Goal: Information Seeking & Learning: Learn about a topic

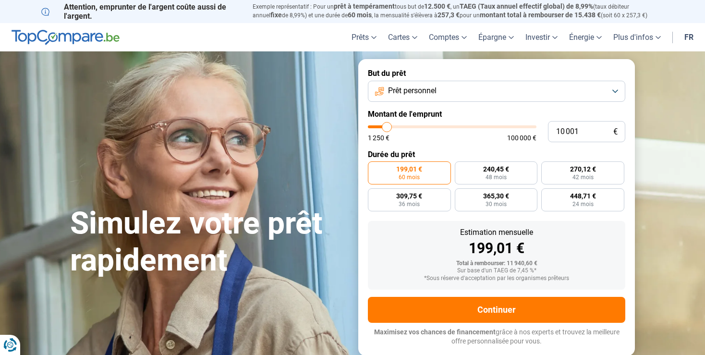
click at [616, 91] on button "Prêt personnel" at bounding box center [496, 91] width 257 height 21
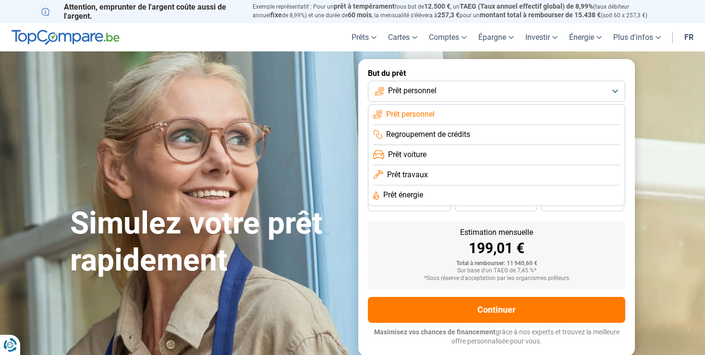
click at [418, 172] on span "Prêt travaux" at bounding box center [407, 175] width 41 height 11
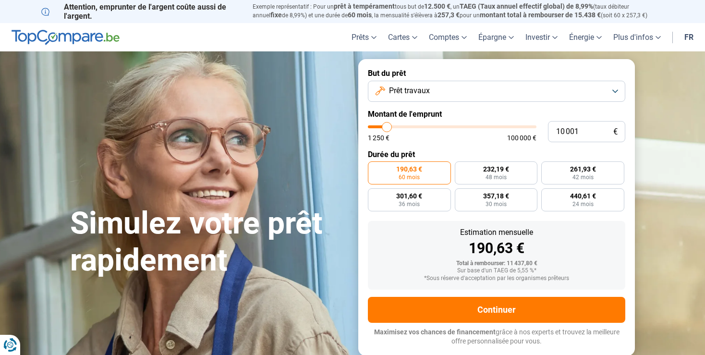
type input "11 250"
type input "11250"
type input "13 500"
type input "13500"
type input "15 500"
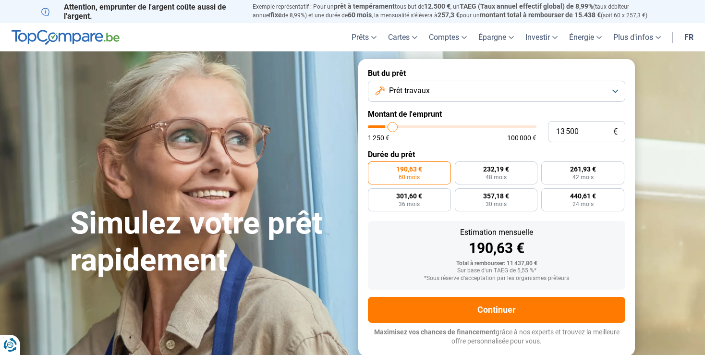
type input "15500"
type input "17 000"
type input "17000"
type input "18 500"
type input "18500"
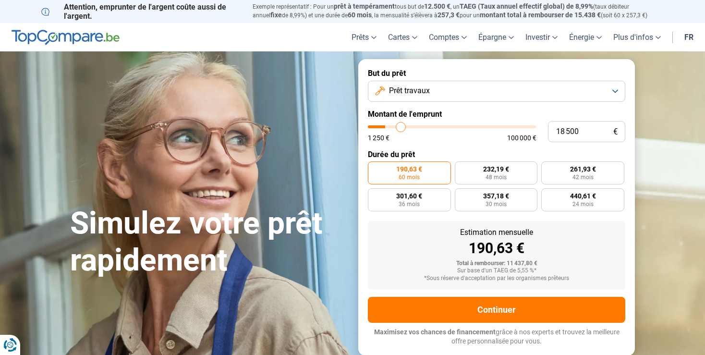
type input "19 250"
type input "19250"
type input "19 750"
type input "19750"
type input "20 000"
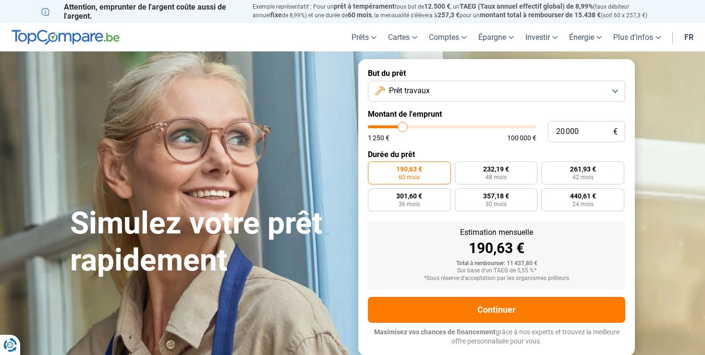
type input "20000"
type input "20 750"
type input "20750"
type input "21 500"
type input "21500"
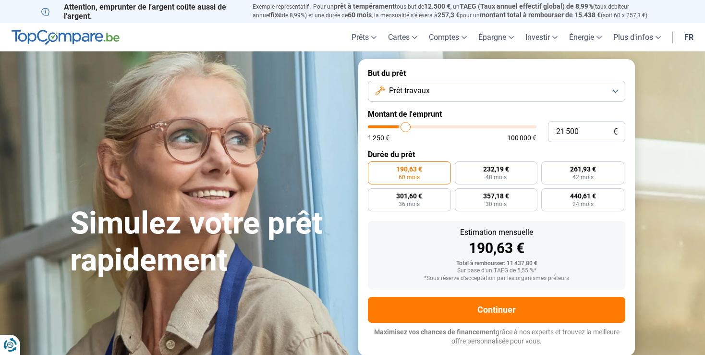
type input "22 250"
type input "22250"
type input "22 500"
type input "22500"
type input "22 750"
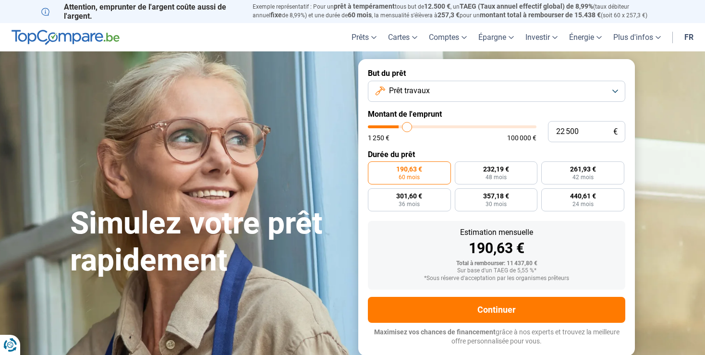
type input "22750"
type input "23 000"
type input "23000"
type input "23 500"
type input "23500"
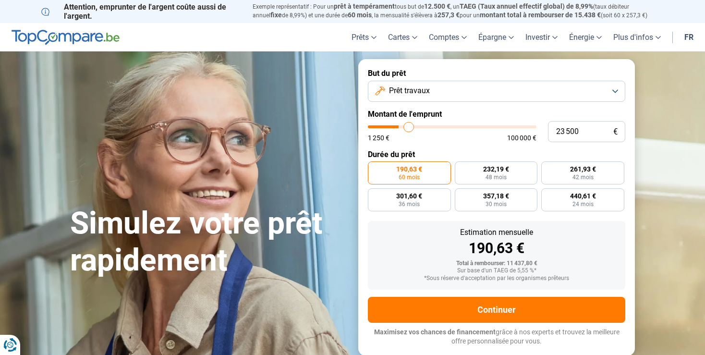
type input "23 750"
type input "23750"
type input "24 000"
type input "24000"
type input "23 750"
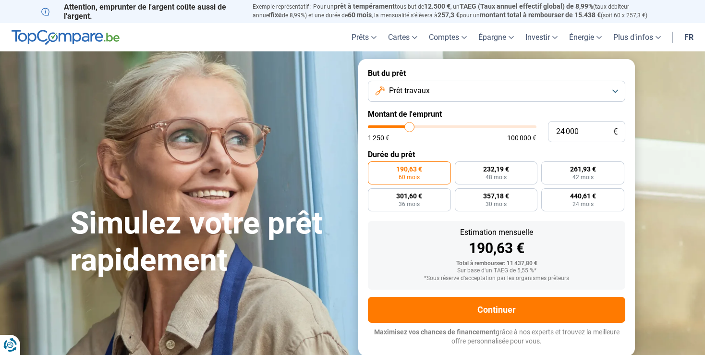
type input "23750"
type input "23 500"
type input "23500"
type input "23 250"
type input "23250"
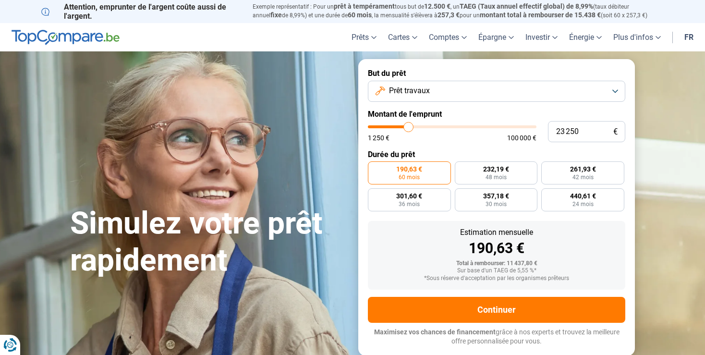
type input "23 000"
type input "23000"
type input "22 750"
type input "22750"
type input "22 500"
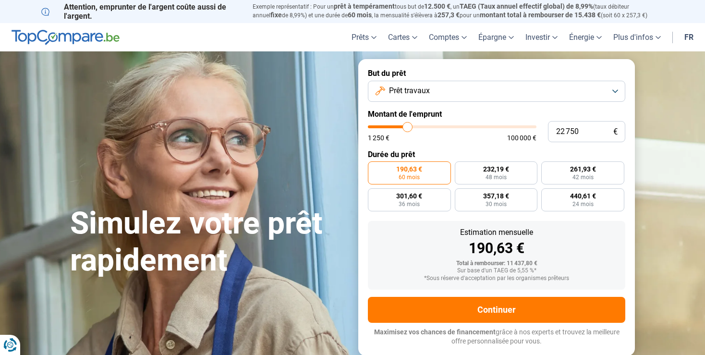
type input "22500"
type input "22 250"
type input "22250"
type input "22 000"
type input "22000"
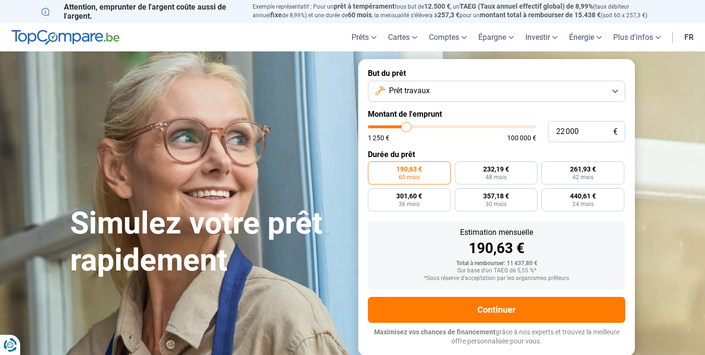
type input "21 500"
type input "21500"
type input "21 250"
type input "21250"
type input "21 000"
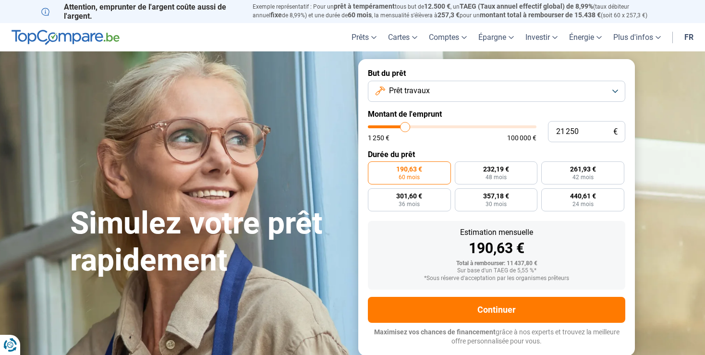
type input "21000"
type input "20 750"
drag, startPoint x: 389, startPoint y: 126, endPoint x: 404, endPoint y: 126, distance: 15.4
type input "20750"
click at [404, 126] on input "range" at bounding box center [452, 126] width 169 height 3
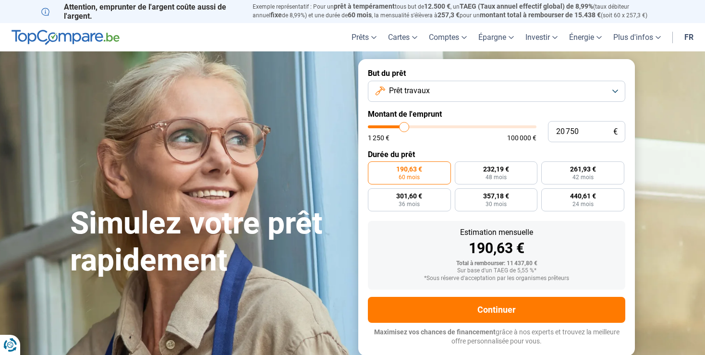
radio input "false"
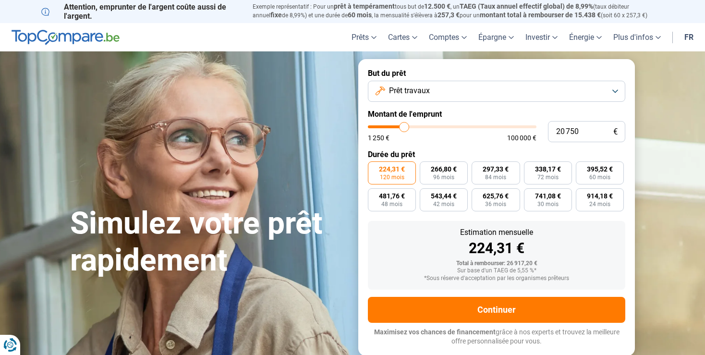
type input "14 500"
type input "14250"
click at [394, 128] on input "range" at bounding box center [452, 126] width 169 height 3
type input "14 250"
radio input "true"
